Goal: Navigation & Orientation: Find specific page/section

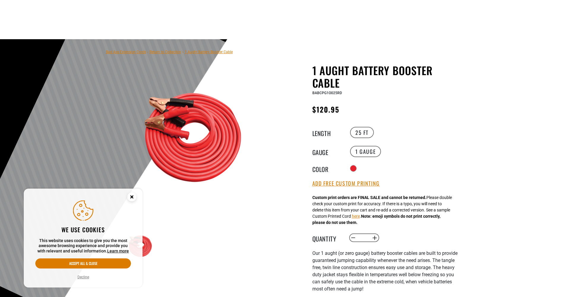
click at [133, 194] on circle "Cookie Consent" at bounding box center [131, 196] width 9 height 9
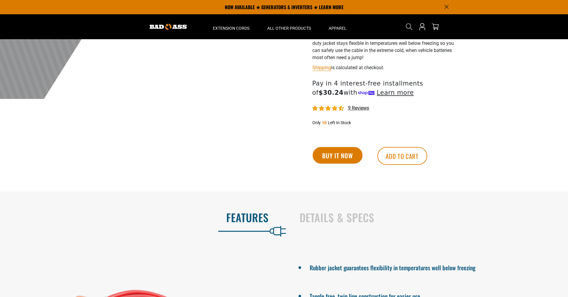
scroll to position [230, 0]
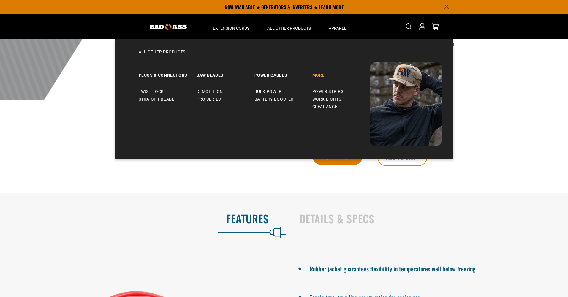
click at [320, 75] on link "More" at bounding box center [341, 72] width 58 height 21
